Goal: Navigation & Orientation: Find specific page/section

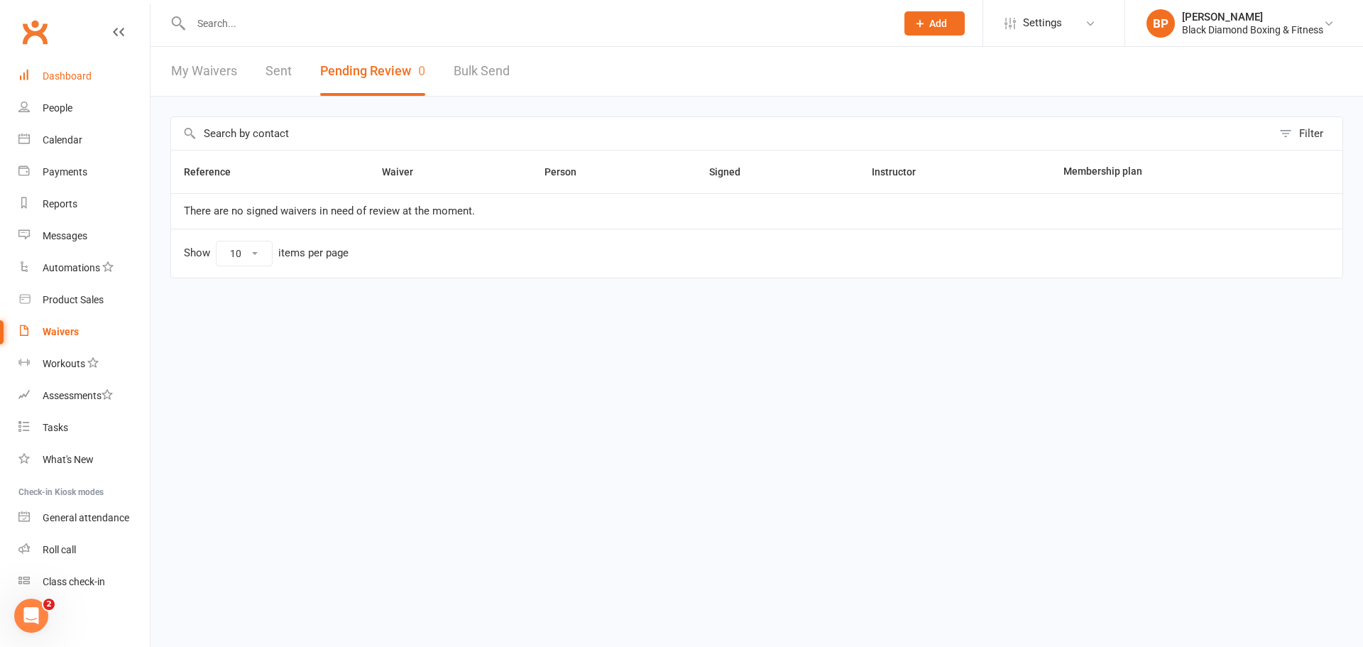
click at [50, 67] on link "Dashboard" at bounding box center [83, 76] width 131 height 32
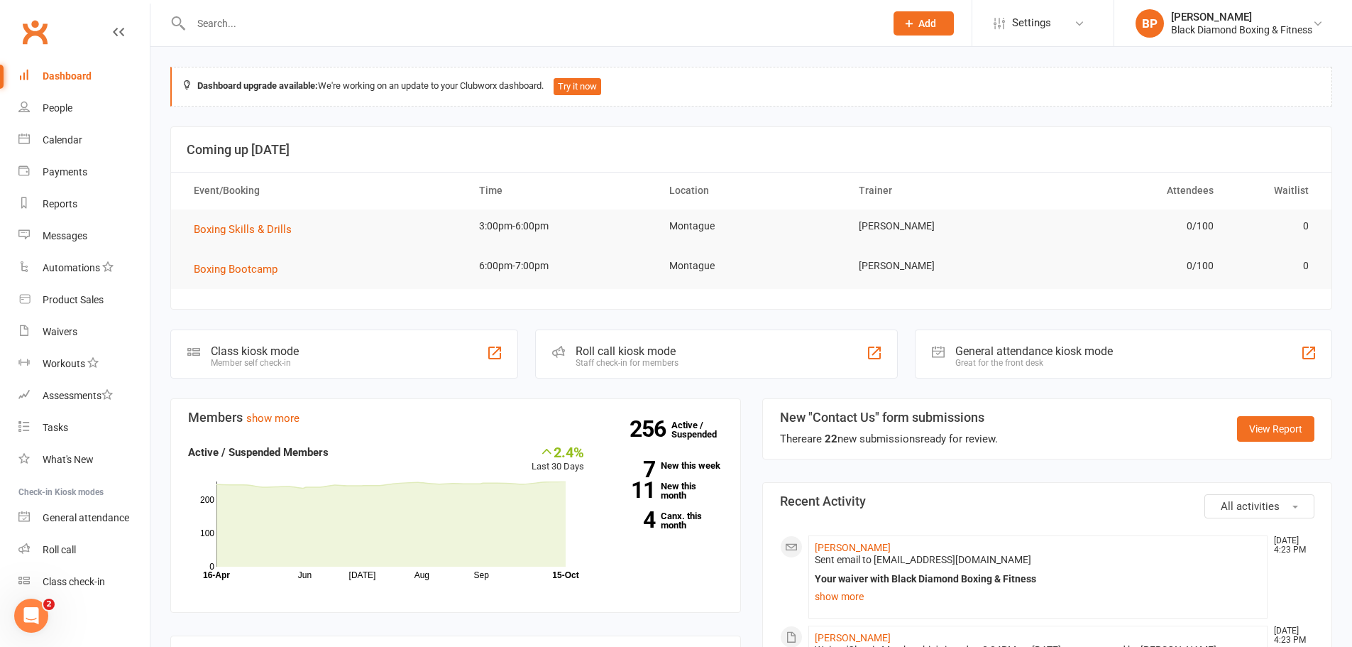
click at [327, 19] on input "text" at bounding box center [531, 23] width 688 height 20
click at [278, 22] on input "text" at bounding box center [531, 23] width 688 height 20
click at [88, 67] on link "Dashboard" at bounding box center [83, 76] width 131 height 32
click at [71, 113] on div "People" at bounding box center [58, 107] width 30 height 11
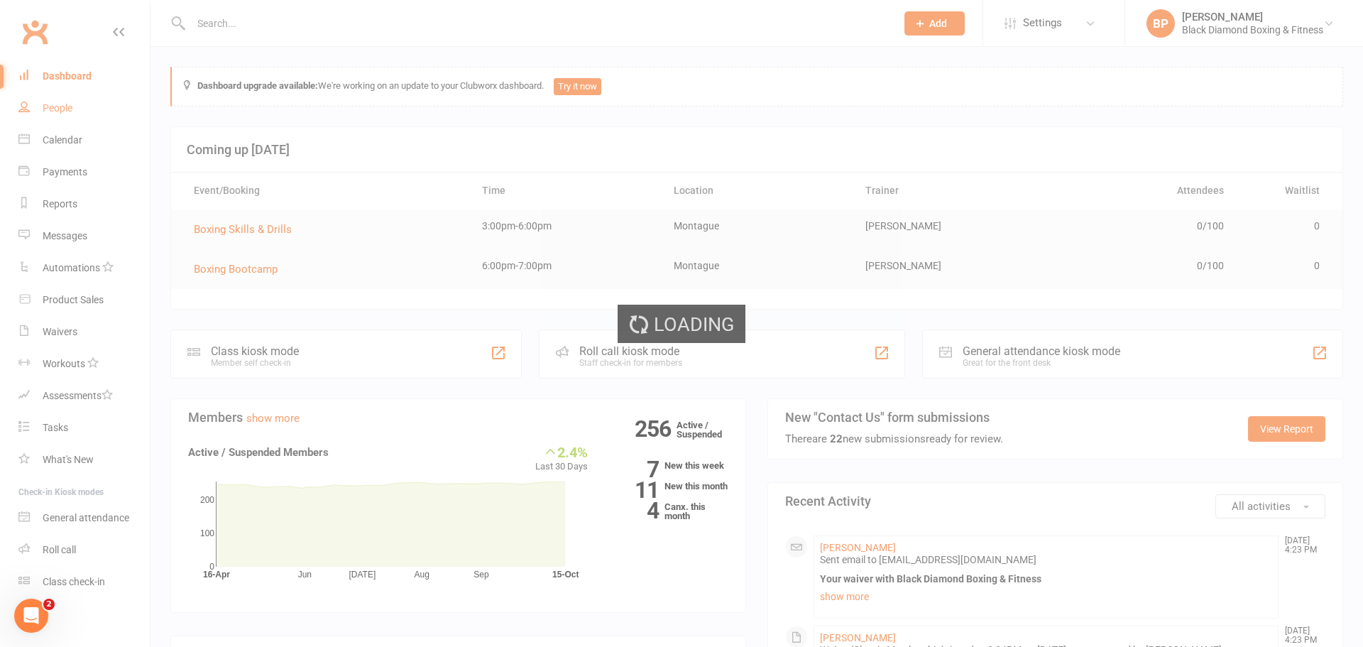
select select "100"
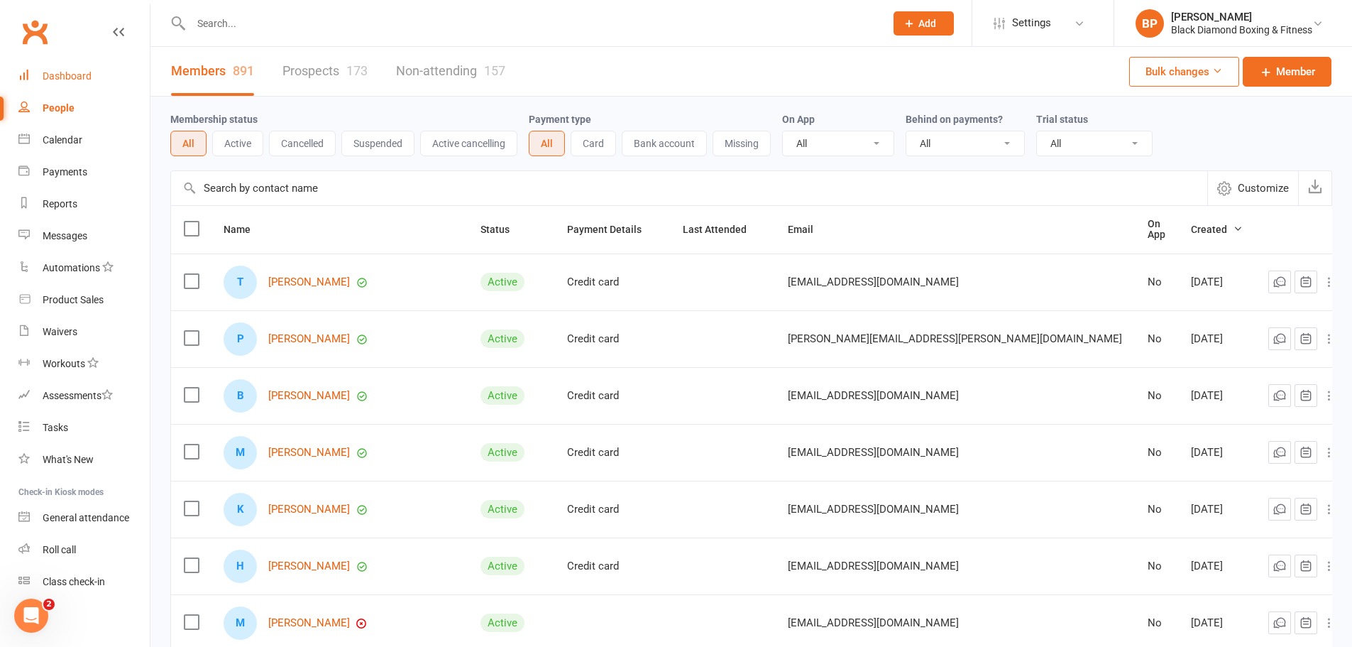
click at [88, 79] on div "Dashboard" at bounding box center [67, 75] width 49 height 11
